Goal: Task Accomplishment & Management: Complete application form

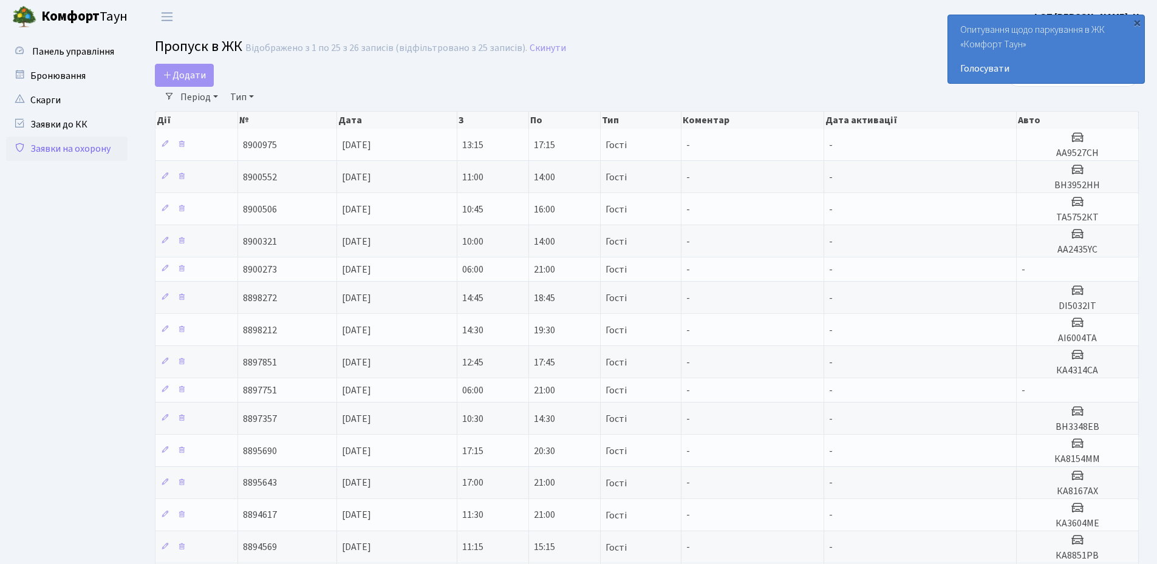
select select "25"
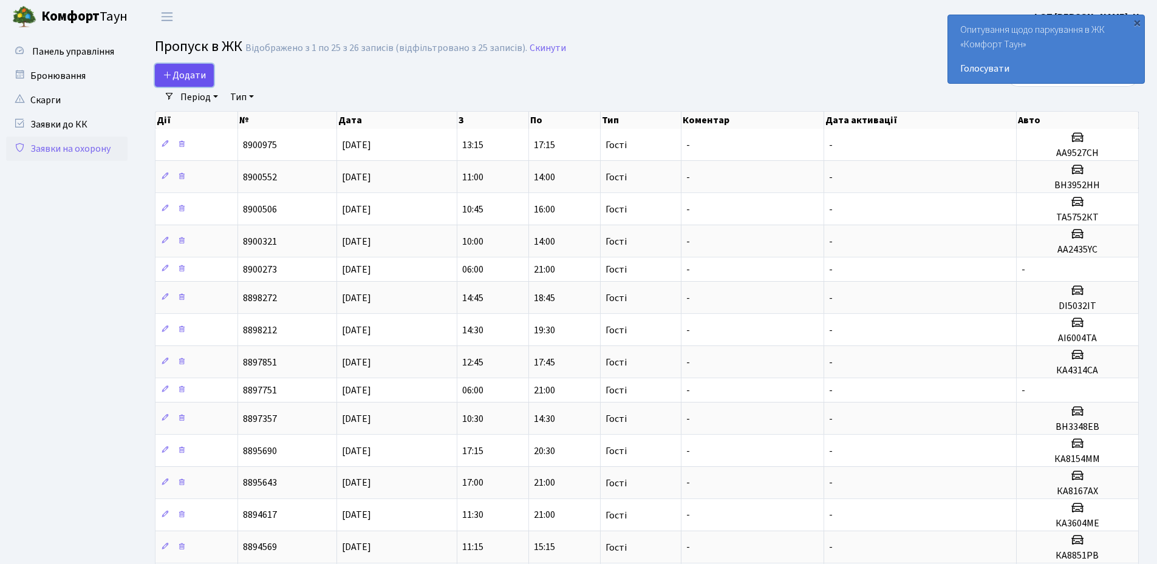
click at [193, 72] on span "Додати" at bounding box center [184, 75] width 43 height 13
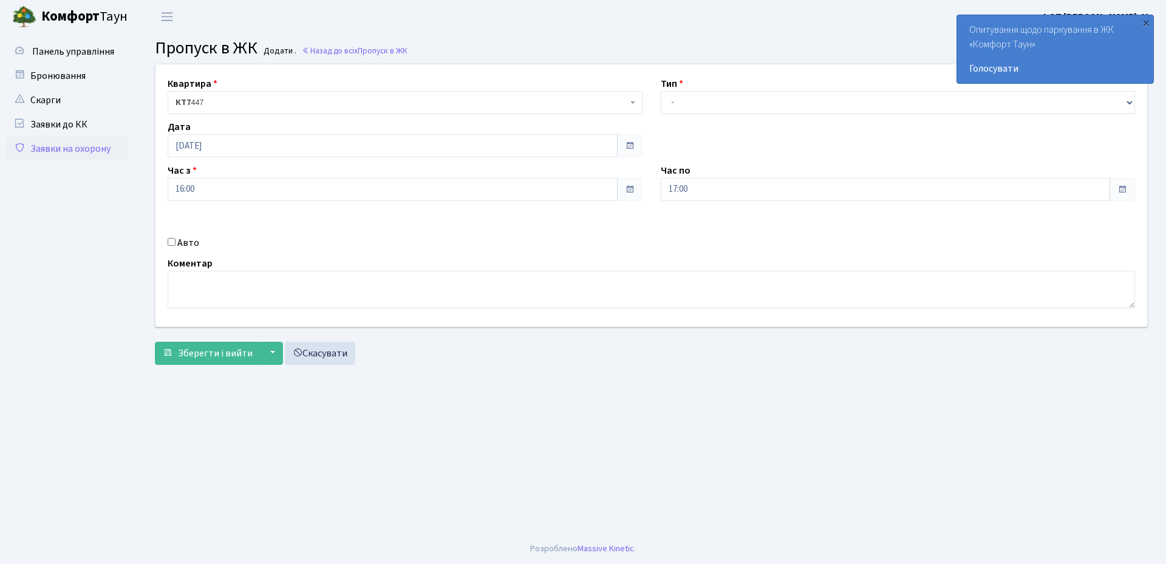
click at [171, 242] on input "Авто" at bounding box center [172, 242] width 8 height 8
checkbox input "true"
click at [711, 230] on input "text" at bounding box center [898, 232] width 475 height 23
paste input "АА6869YC"
type input "АА6869YC"
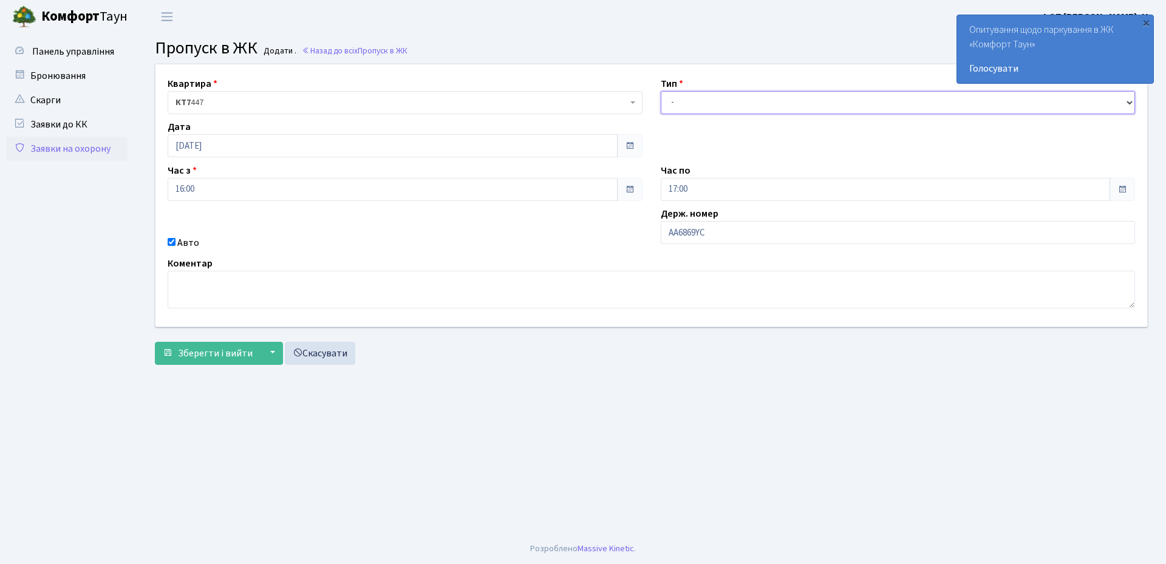
click at [759, 98] on select "- Доставка Таксі Гості Сервіс" at bounding box center [898, 102] width 475 height 23
select select "3"
click at [661, 91] on select "- Доставка Таксі Гості Сервіс" at bounding box center [898, 102] width 475 height 23
click at [694, 189] on input "17:00" at bounding box center [886, 189] width 450 height 23
click at [691, 238] on icon at bounding box center [694, 231] width 33 height 33
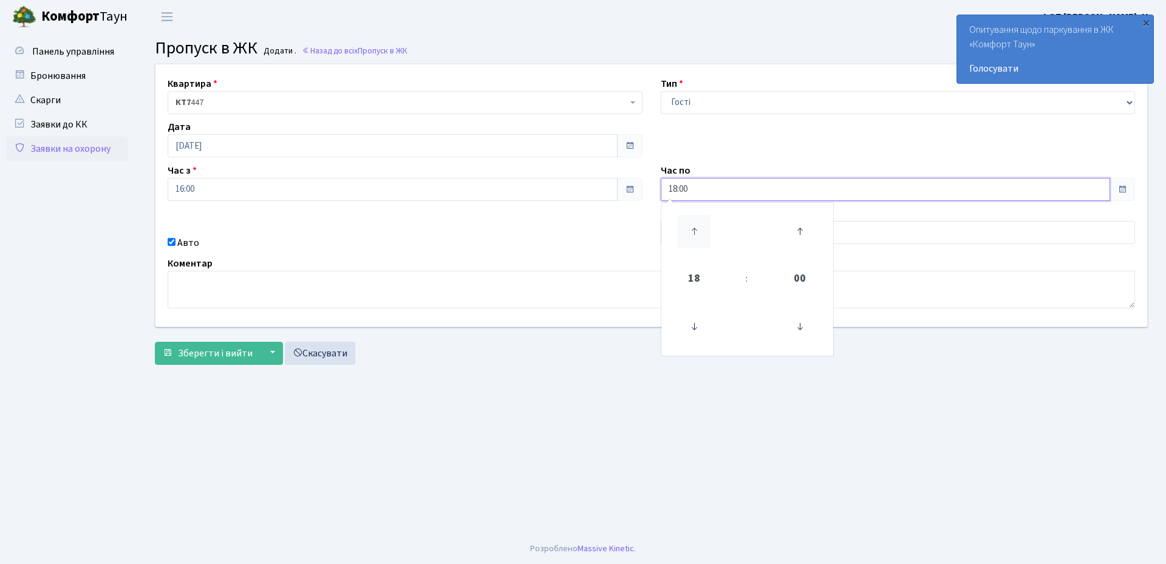
click at [691, 238] on icon at bounding box center [694, 231] width 33 height 33
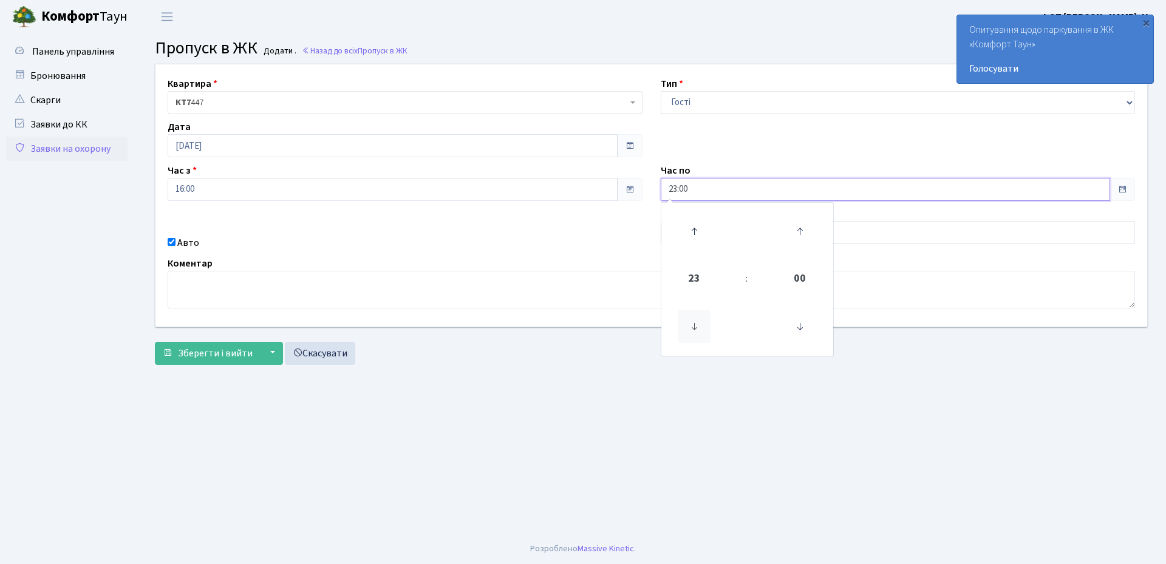
click at [692, 321] on icon at bounding box center [694, 326] width 33 height 33
click at [691, 233] on icon at bounding box center [694, 231] width 33 height 33
type input "22:00"
click at [292, 240] on div "Авто" at bounding box center [405, 243] width 493 height 15
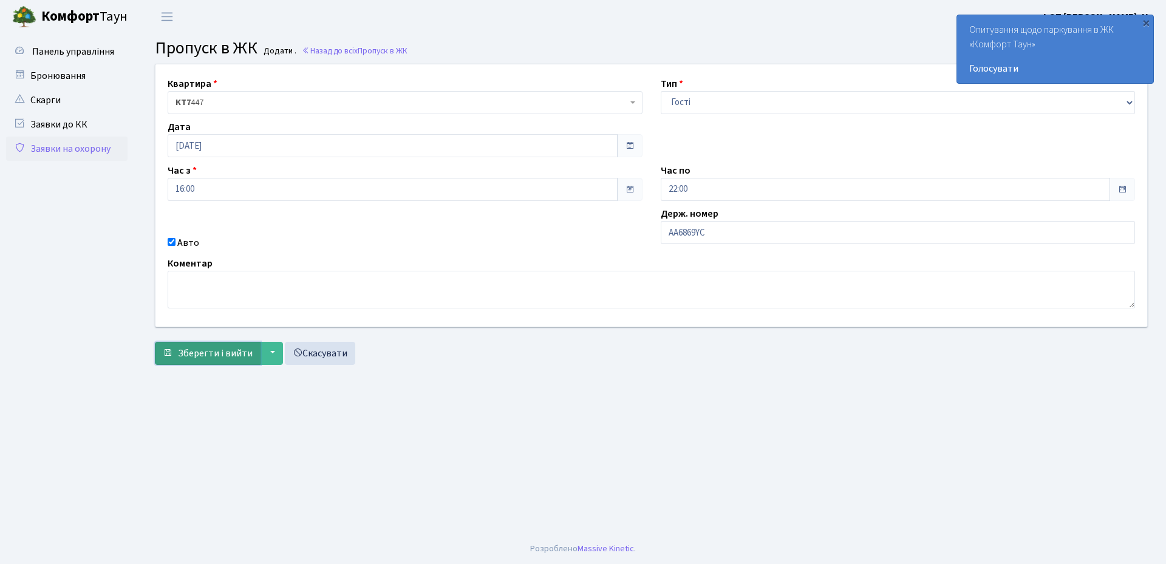
click at [220, 352] on span "Зберегти і вийти" at bounding box center [215, 353] width 75 height 13
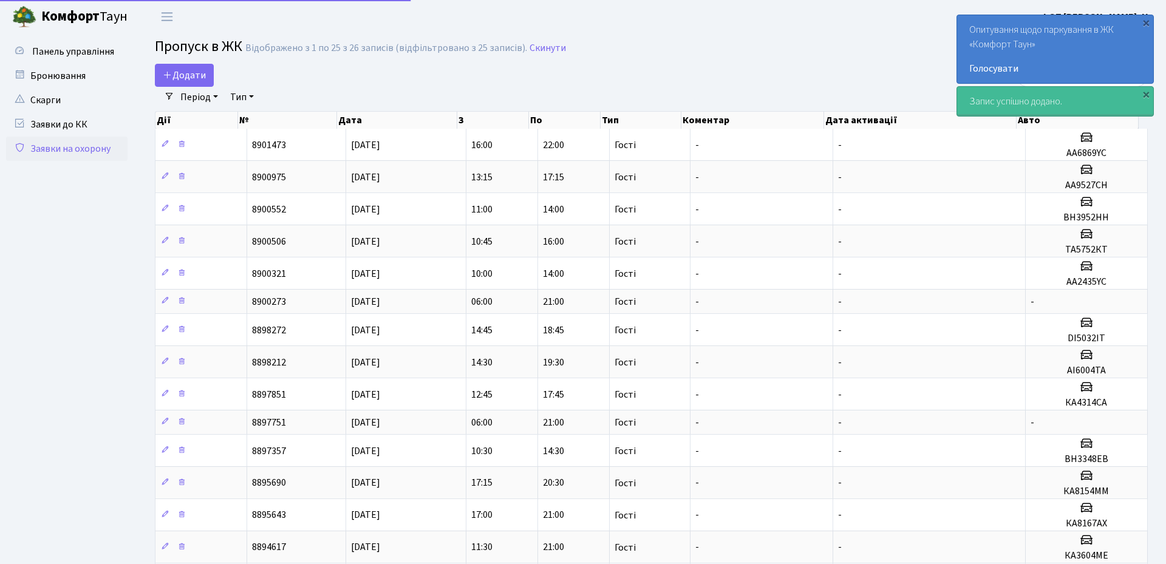
select select "25"
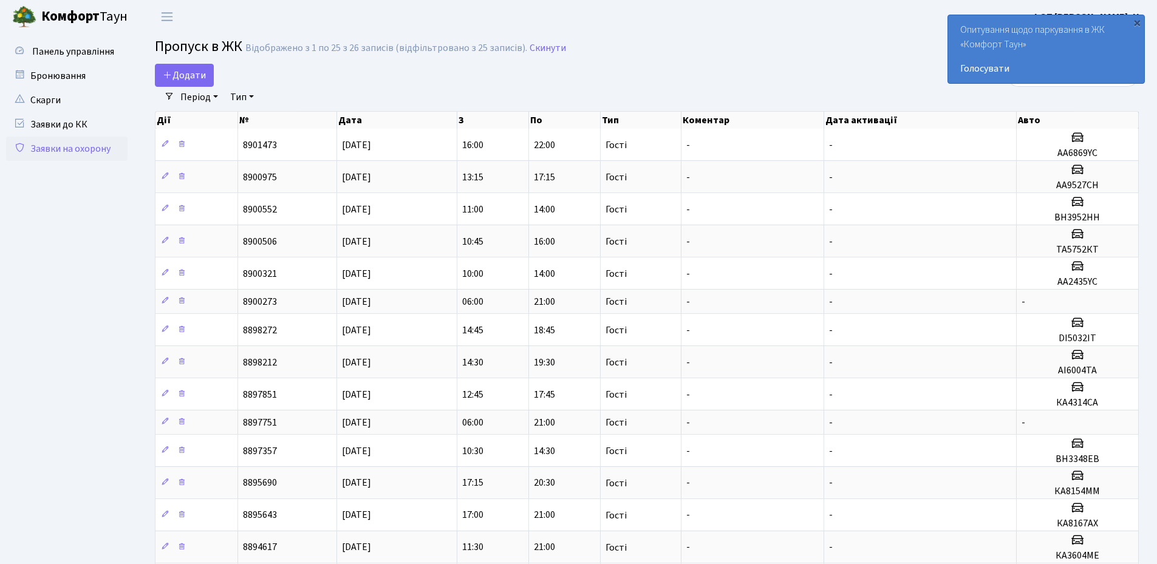
click at [1139, 20] on div "×" at bounding box center [1137, 22] width 12 height 12
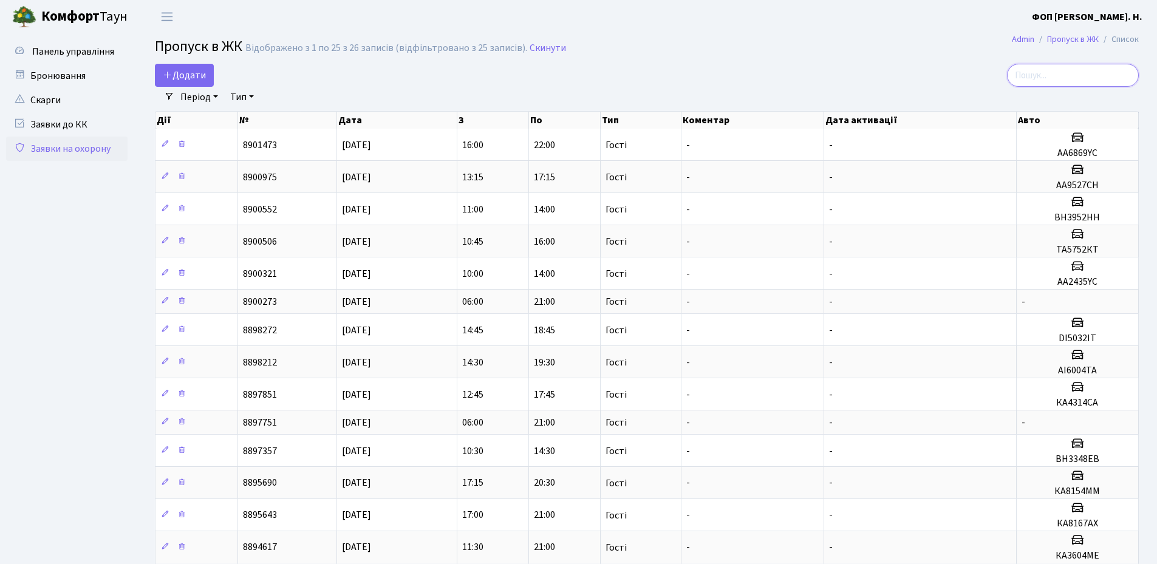
click at [1114, 86] on input "search" at bounding box center [1073, 75] width 132 height 23
click at [176, 72] on span "Додати" at bounding box center [184, 75] width 43 height 13
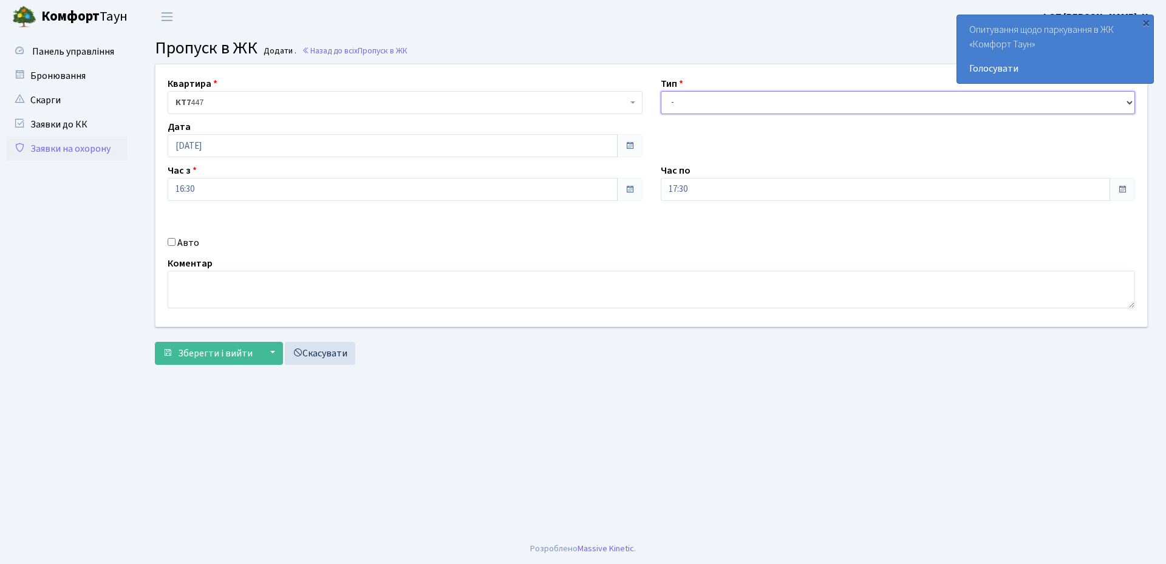
click at [732, 103] on select "- Доставка Таксі Гості Сервіс" at bounding box center [898, 102] width 475 height 23
select select "3"
click at [661, 91] on select "- Доставка Таксі Гості Сервіс" at bounding box center [898, 102] width 475 height 23
click at [718, 196] on input "17:30" at bounding box center [886, 189] width 450 height 23
click at [699, 231] on icon at bounding box center [694, 231] width 33 height 33
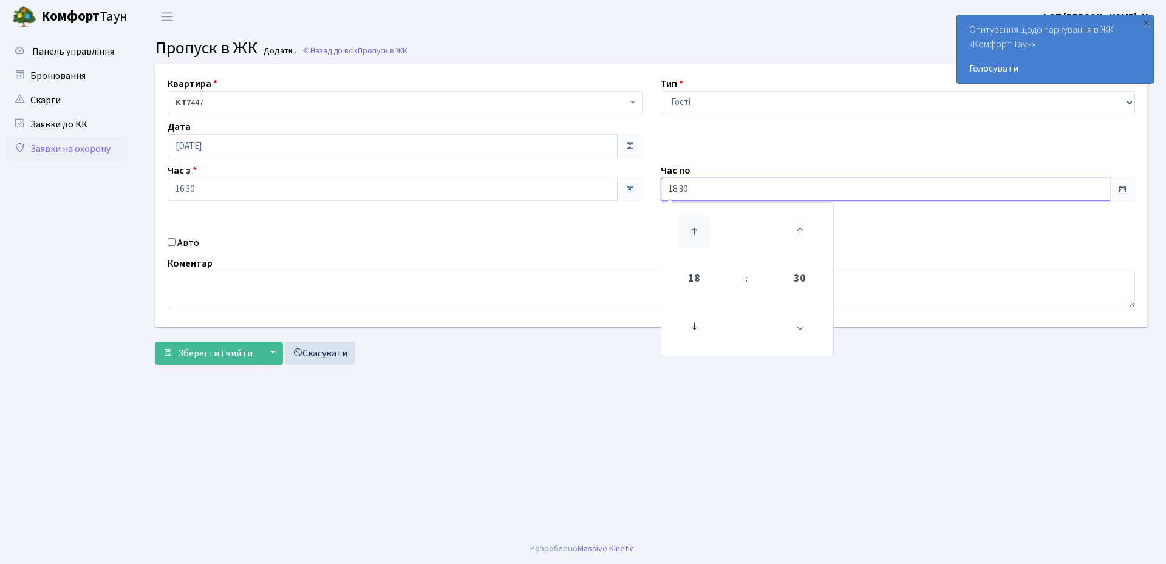
click at [698, 231] on icon at bounding box center [694, 231] width 33 height 33
type input "19:30"
click at [173, 245] on input "Авто" at bounding box center [172, 242] width 8 height 8
checkbox input "true"
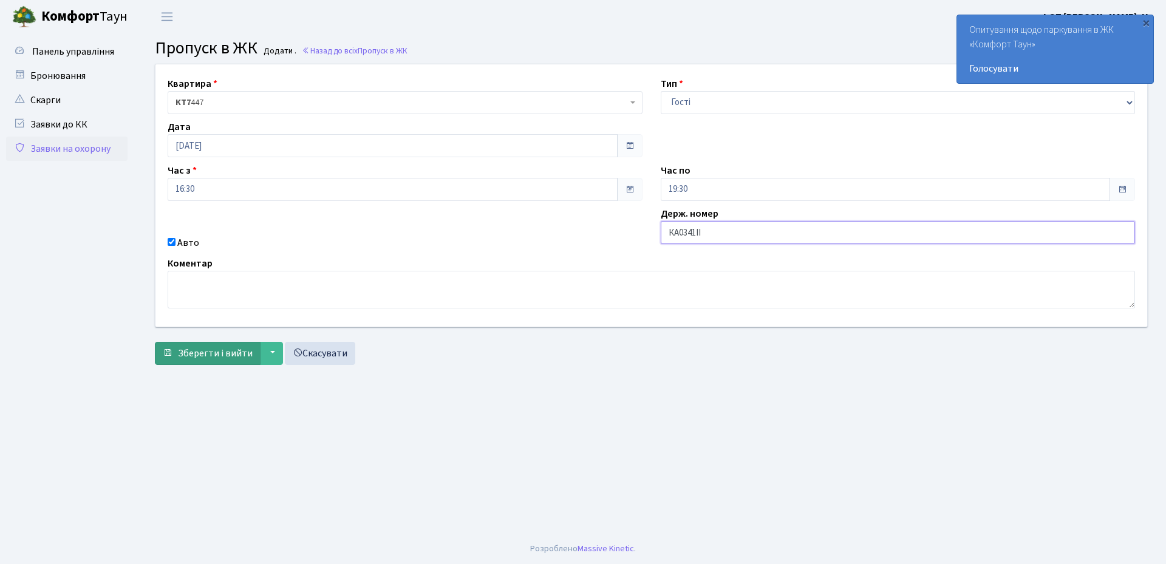
type input "КА0341ІІ"
click at [242, 355] on span "Зберегти і вийти" at bounding box center [215, 353] width 75 height 13
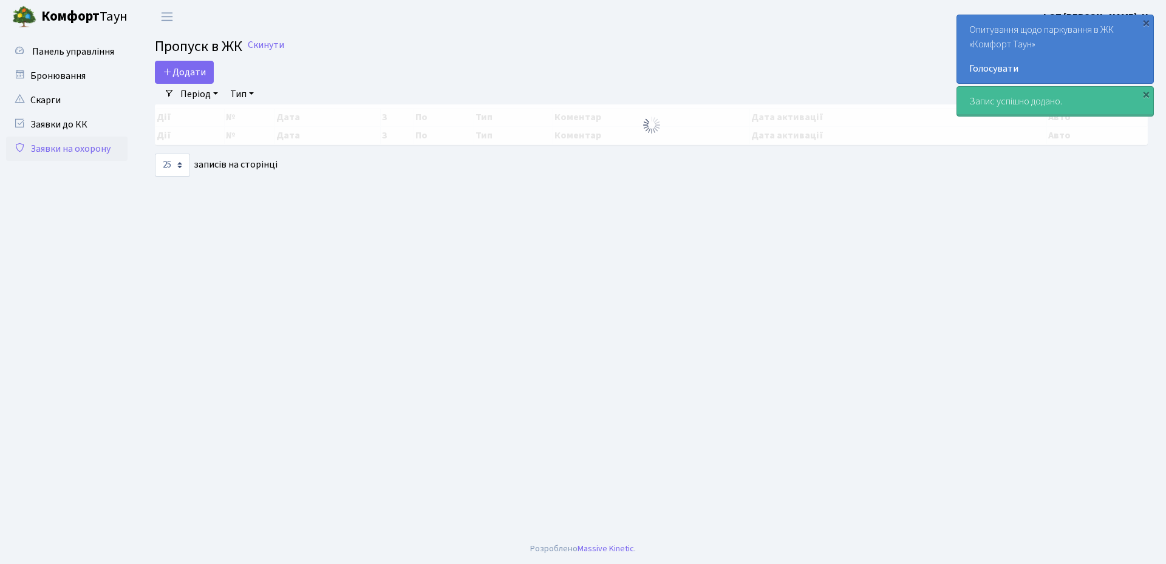
select select "25"
